Goal: Task Accomplishment & Management: Manage account settings

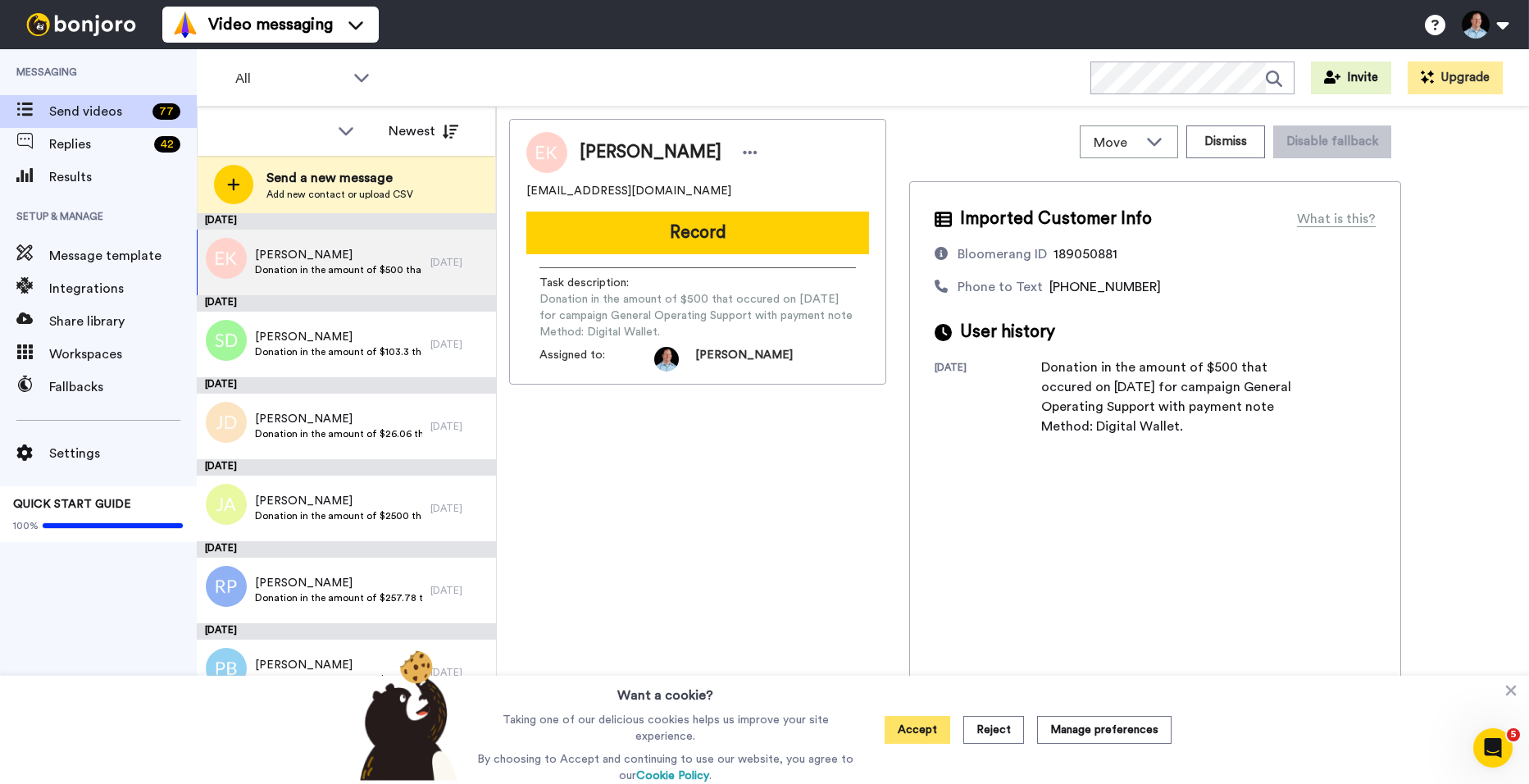
click at [940, 728] on button "Accept" at bounding box center [917, 729] width 65 height 27
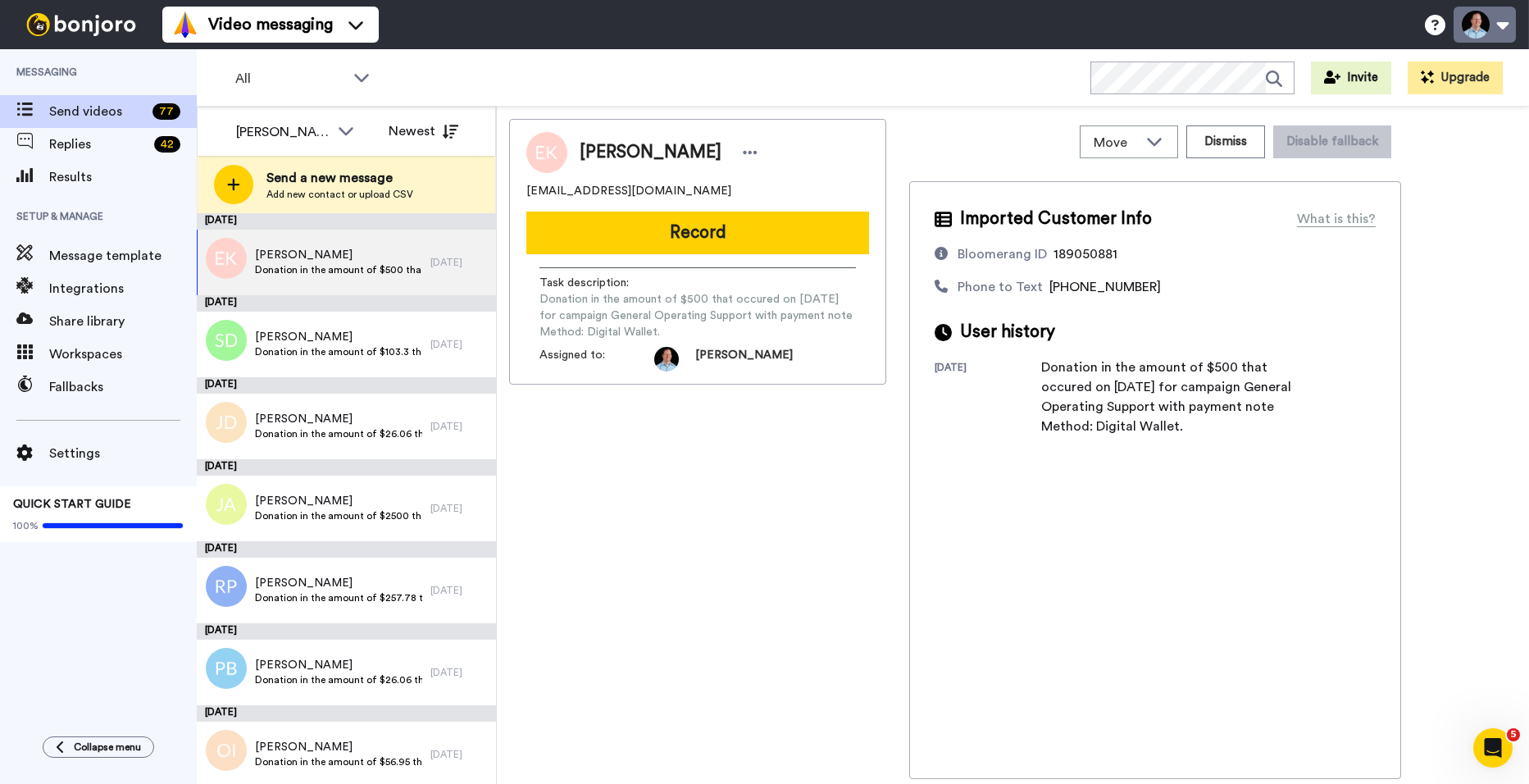
click at [1486, 19] on button at bounding box center [1485, 25] width 62 height 36
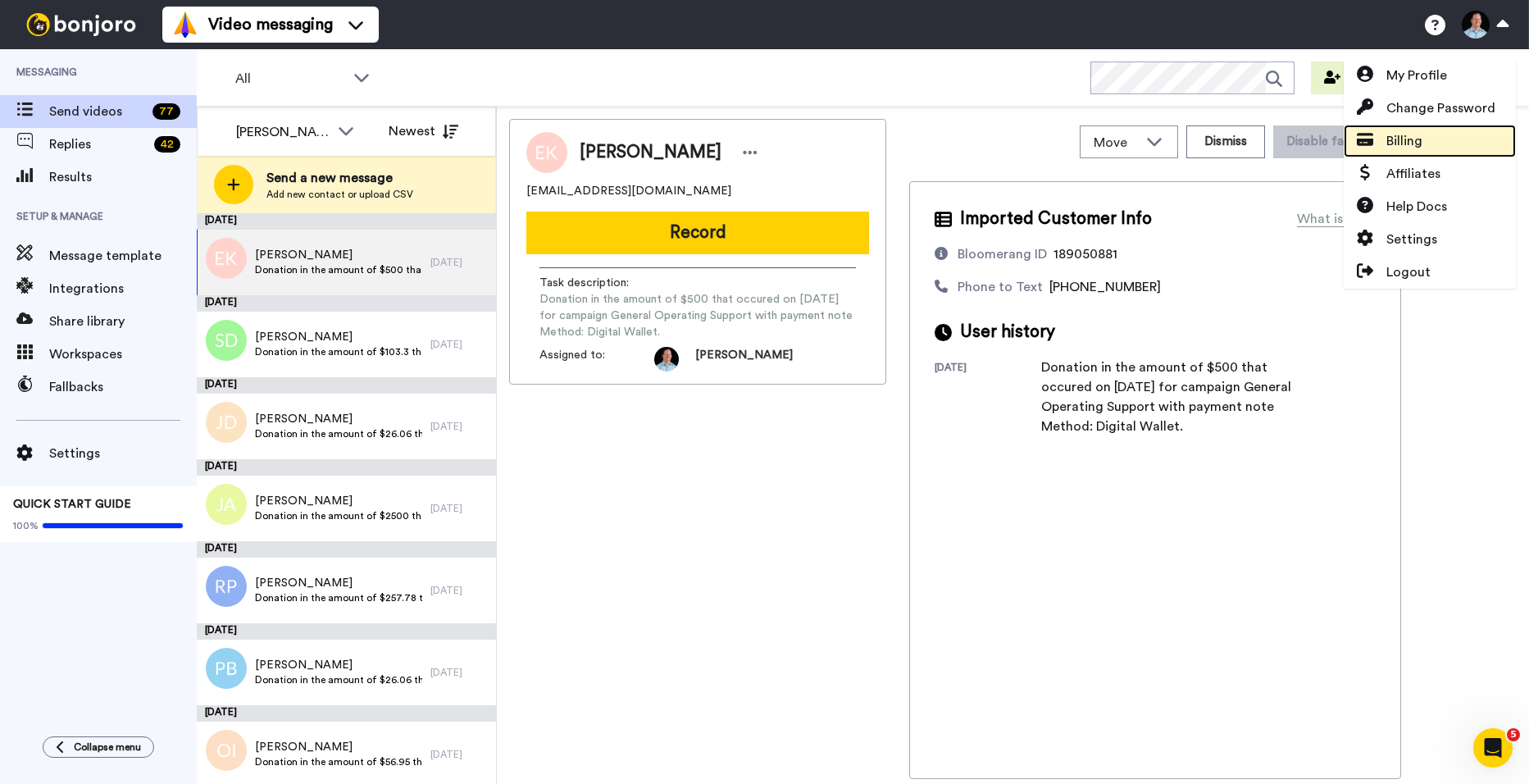
click at [1414, 138] on span "Billing" at bounding box center [1405, 141] width 36 height 20
